Goal: Information Seeking & Learning: Learn about a topic

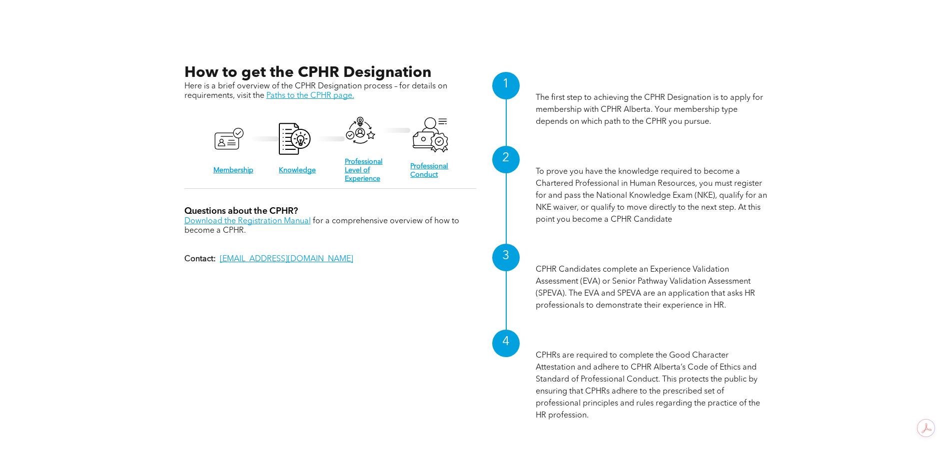
scroll to position [1099, 0]
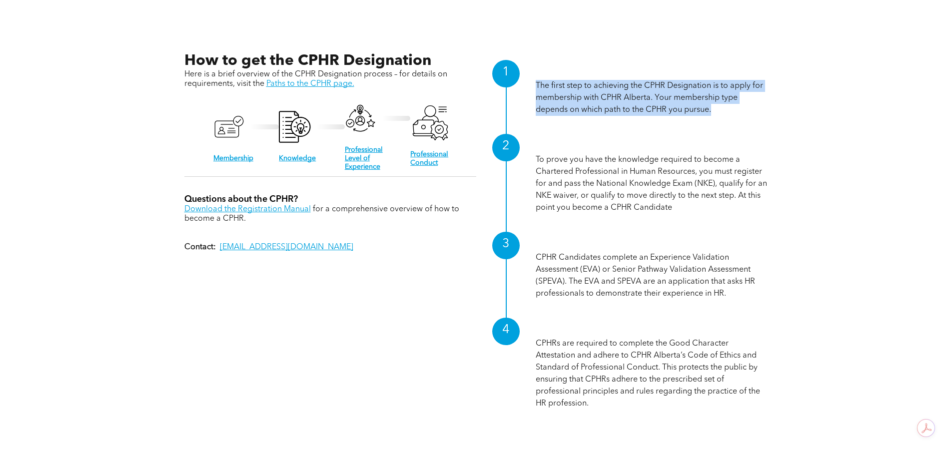
drag, startPoint x: 709, startPoint y: 110, endPoint x: 536, endPoint y: 88, distance: 175.2
click at [536, 88] on p "The first step to achieving the CPHR Designation is to apply for membership wit…" at bounding box center [652, 98] width 232 height 36
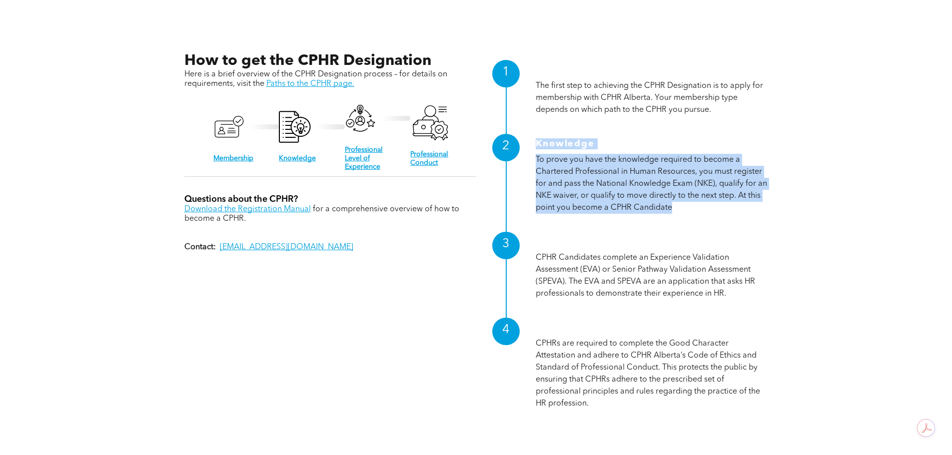
drag, startPoint x: 675, startPoint y: 207, endPoint x: 534, endPoint y: 147, distance: 154.0
click at [534, 147] on div "2 Knowledge To prove you have the knowledge required to become a Chartered Prof…" at bounding box center [622, 175] width 292 height 98
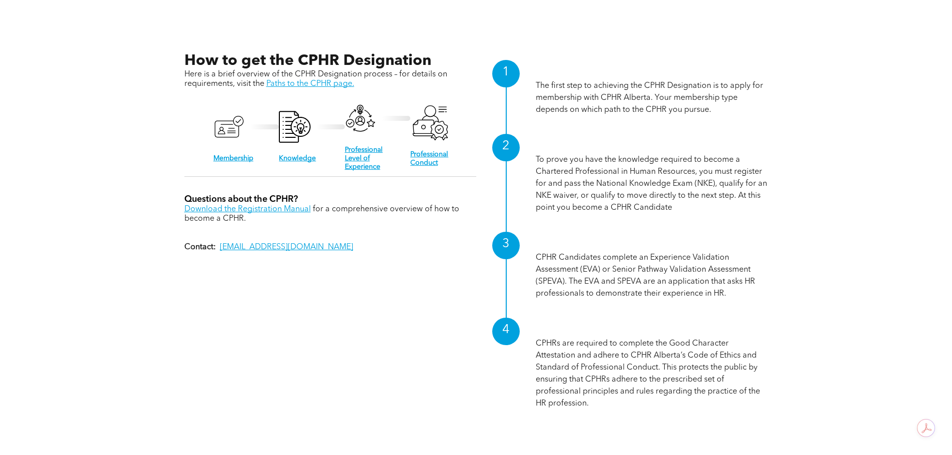
click at [552, 70] on h1 "Membership" at bounding box center [652, 71] width 232 height 15
drag, startPoint x: 650, startPoint y: 84, endPoint x: 539, endPoint y: 62, distance: 113.7
click at [539, 62] on div "Membership The first step to achieving the CPHR Designation is to apply for mem…" at bounding box center [652, 89] width 232 height 74
click at [550, 249] on div "Professional Level of Experience CPHR Candidates complete an Experience Validat…" at bounding box center [652, 267] width 232 height 63
click at [636, 283] on p "CPHR Candidates complete an Experience Validation Assessment (EVA) or Senior Pa…" at bounding box center [652, 276] width 232 height 48
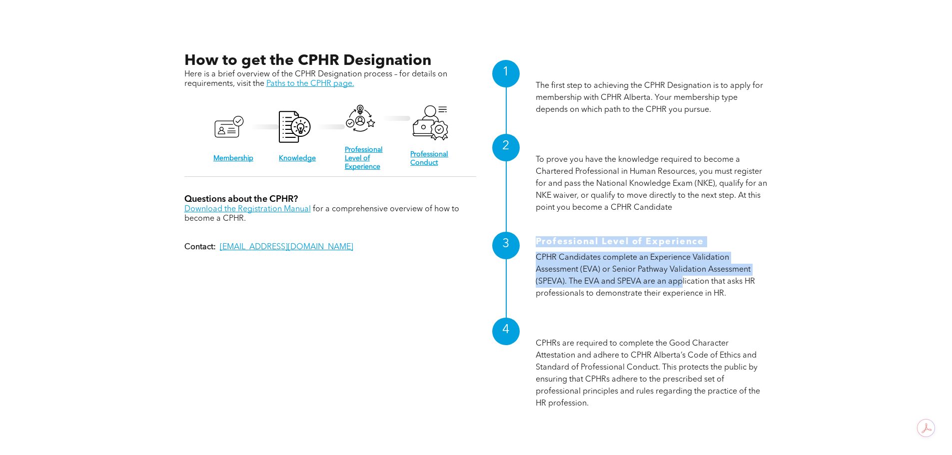
drag, startPoint x: 682, startPoint y: 275, endPoint x: 533, endPoint y: 238, distance: 153.4
click at [533, 238] on div "3 Professional Level of Experience CPHR Candidates complete an Experience Valid…" at bounding box center [622, 267] width 292 height 86
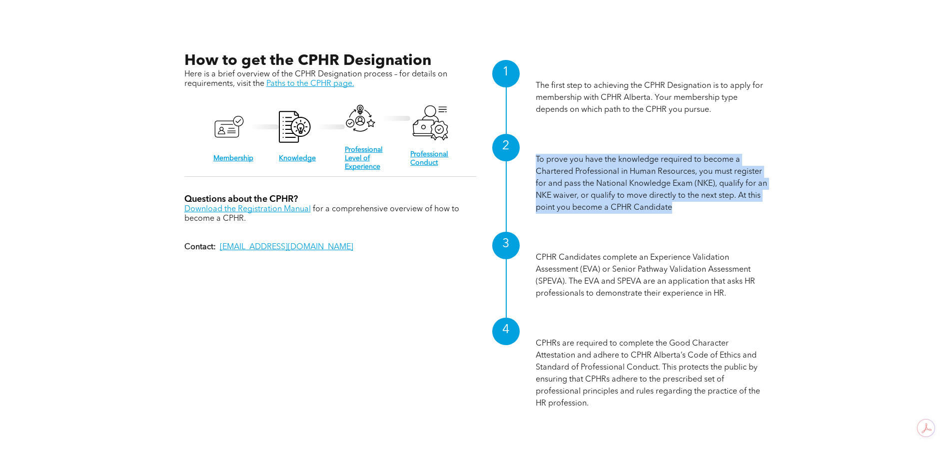
drag, startPoint x: 677, startPoint y: 206, endPoint x: 536, endPoint y: 160, distance: 148.8
click at [536, 160] on p "To prove you have the knowledge required to become a Chartered Professional in …" at bounding box center [652, 184] width 232 height 60
copy p "To prove you have the knowledge required to become a Chartered Professional in …"
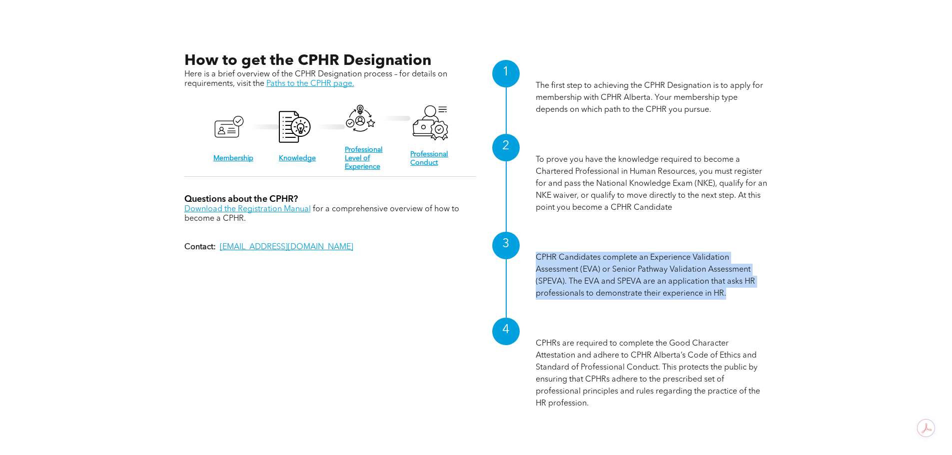
drag, startPoint x: 733, startPoint y: 292, endPoint x: 536, endPoint y: 260, distance: 199.5
click at [536, 260] on p "CPHR Candidates complete an Experience Validation Assessment (EVA) or Senior Pa…" at bounding box center [652, 276] width 232 height 48
copy p "CPHR Candidates complete an Experience Validation Assessment (EVA) or Senior Pa…"
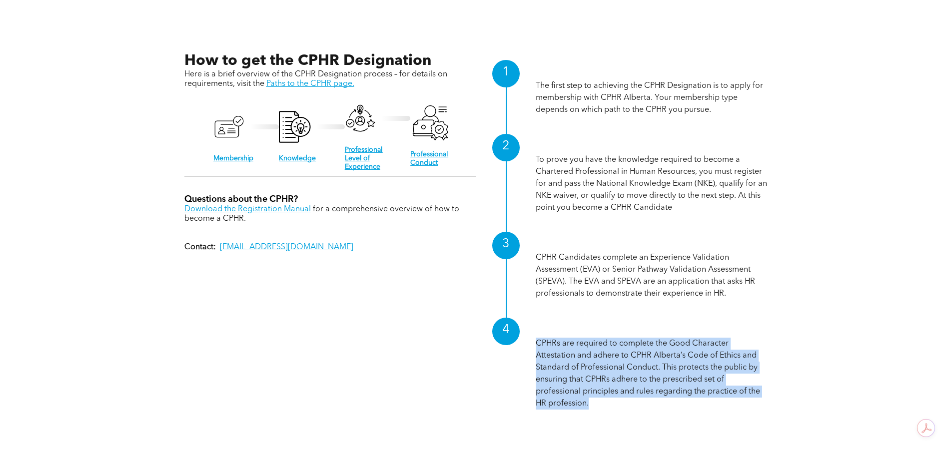
drag, startPoint x: 599, startPoint y: 404, endPoint x: 537, endPoint y: 343, distance: 86.9
click at [537, 343] on p "CPHRs are required to complete the Good Character Attestation and adhere to CPH…" at bounding box center [652, 374] width 232 height 72
copy p "CPHRs are required to complete the Good Character Attestation and adhere to CPH…"
click at [329, 85] on link "Paths to the CPHR page." at bounding box center [310, 84] width 88 height 8
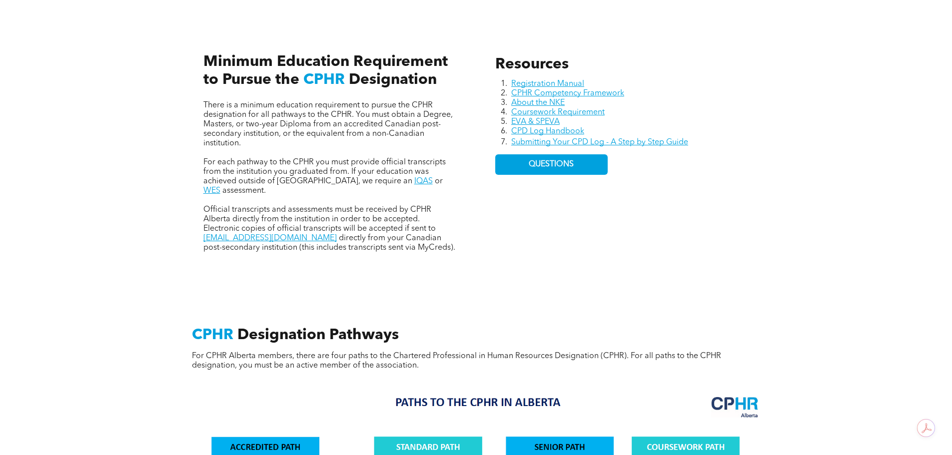
scroll to position [450, 0]
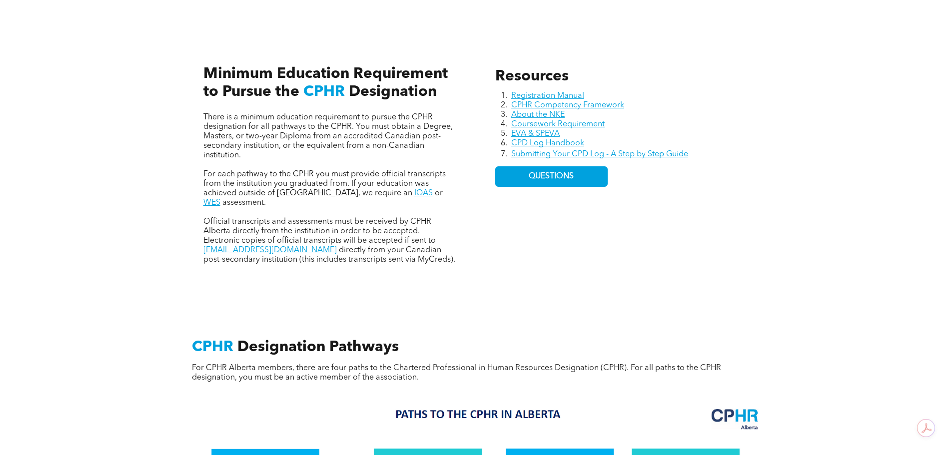
drag, startPoint x: 201, startPoint y: 69, endPoint x: 204, endPoint y: 73, distance: 5.3
click at [204, 73] on div "There is a minimum education requirement to pursue the CPHR designation for all…" at bounding box center [329, 155] width 269 height 236
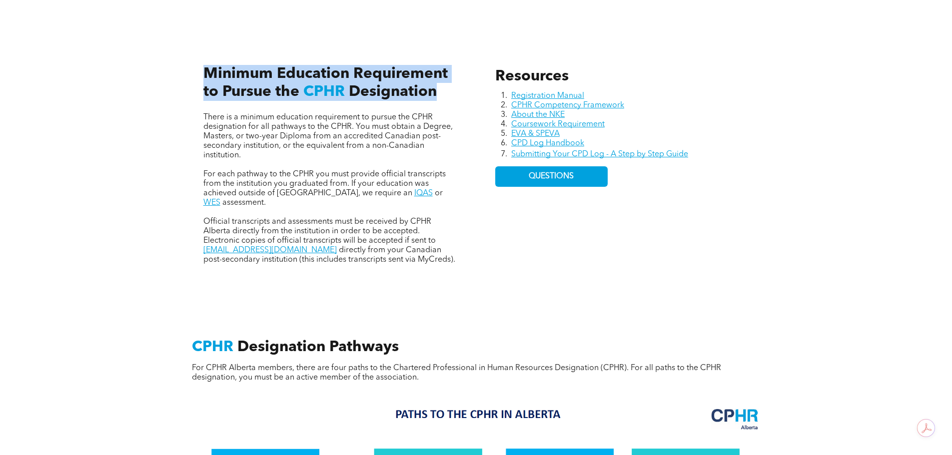
drag, startPoint x: 203, startPoint y: 71, endPoint x: 441, endPoint y: 96, distance: 239.2
click at [441, 96] on h3 "Minimum Education Requirement to Pursue the CPHR Designation" at bounding box center [329, 83] width 253 height 36
copy h3 "Minimum Education Requirement to Pursue the CPHR Designation"
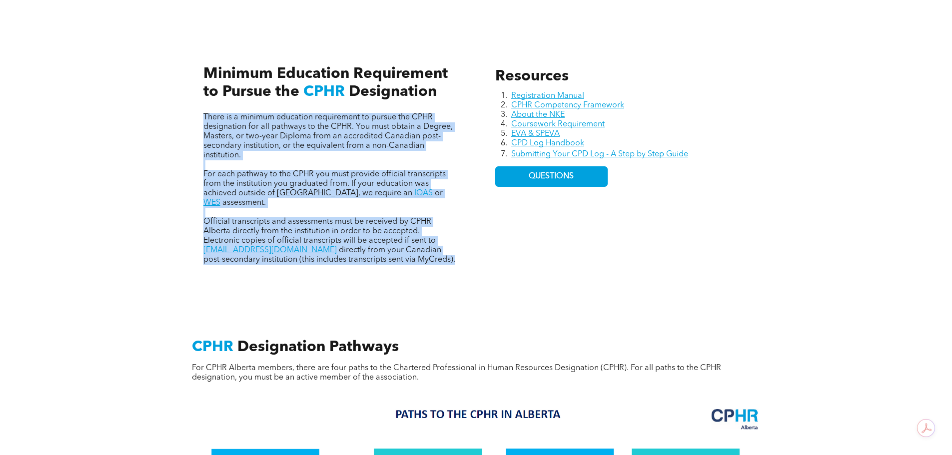
drag, startPoint x: 398, startPoint y: 251, endPoint x: 202, endPoint y: 118, distance: 236.7
click at [202, 118] on div "There is a minimum education requirement to pursue the CPHR designation for all…" at bounding box center [329, 155] width 269 height 236
copy div "There is a minimum education requirement to pursue the CPHR designation for all…"
